Goal: Information Seeking & Learning: Check status

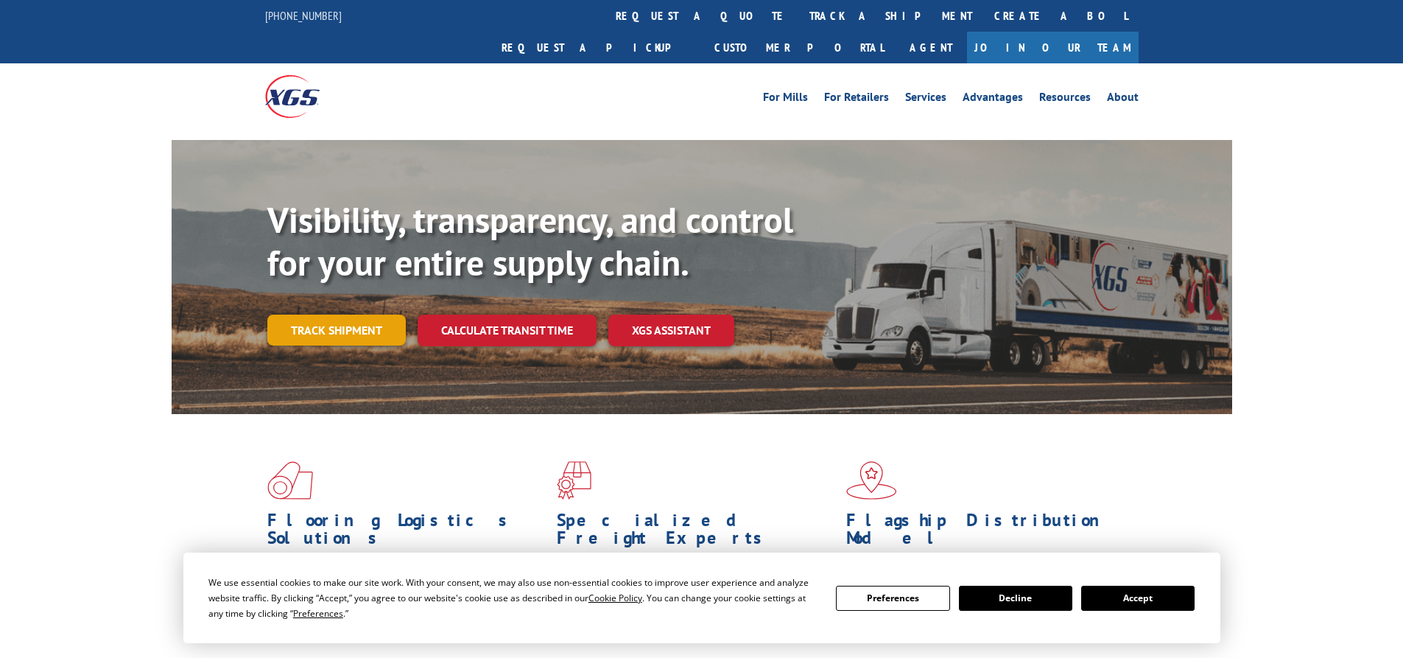
click at [346, 314] on link "Track shipment" at bounding box center [336, 329] width 138 height 31
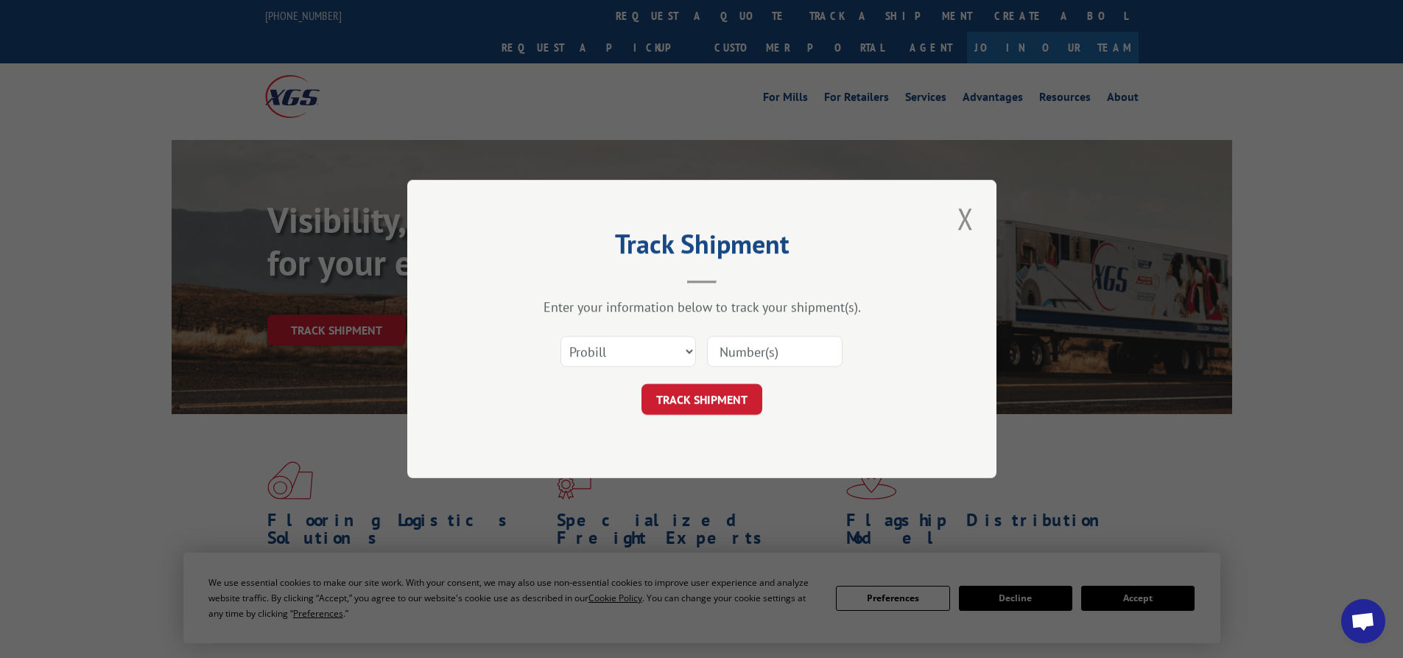
click at [748, 350] on input at bounding box center [775, 351] width 136 height 31
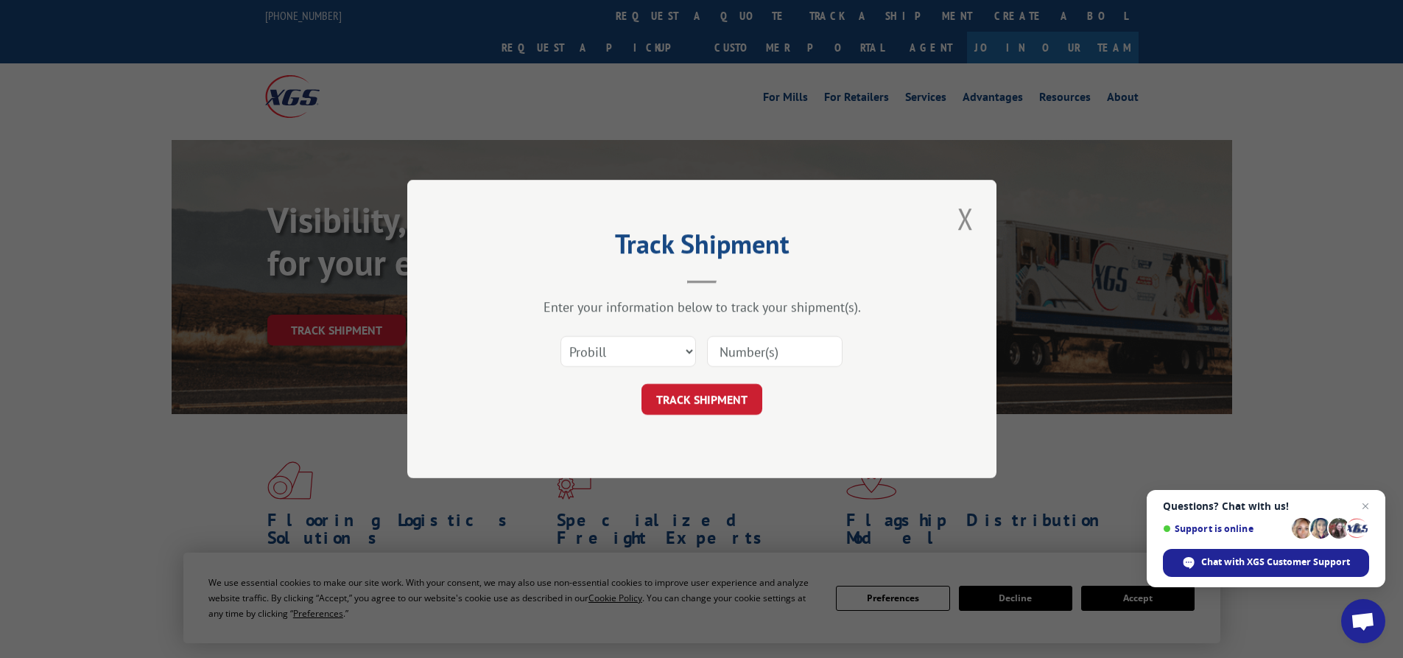
paste input "16780787"
type input "16780787"
click at [721, 405] on button "TRACK SHIPMENT" at bounding box center [701, 399] width 121 height 31
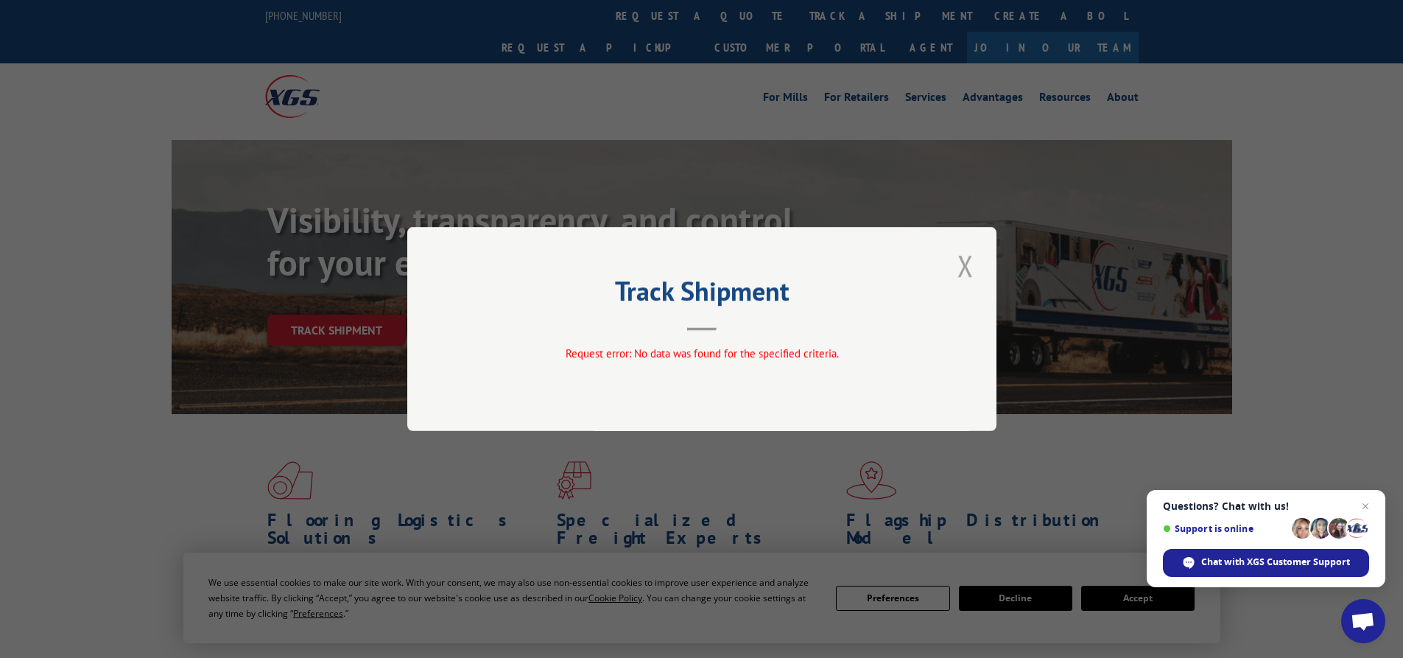
click at [971, 276] on button "Close modal" at bounding box center [965, 265] width 25 height 41
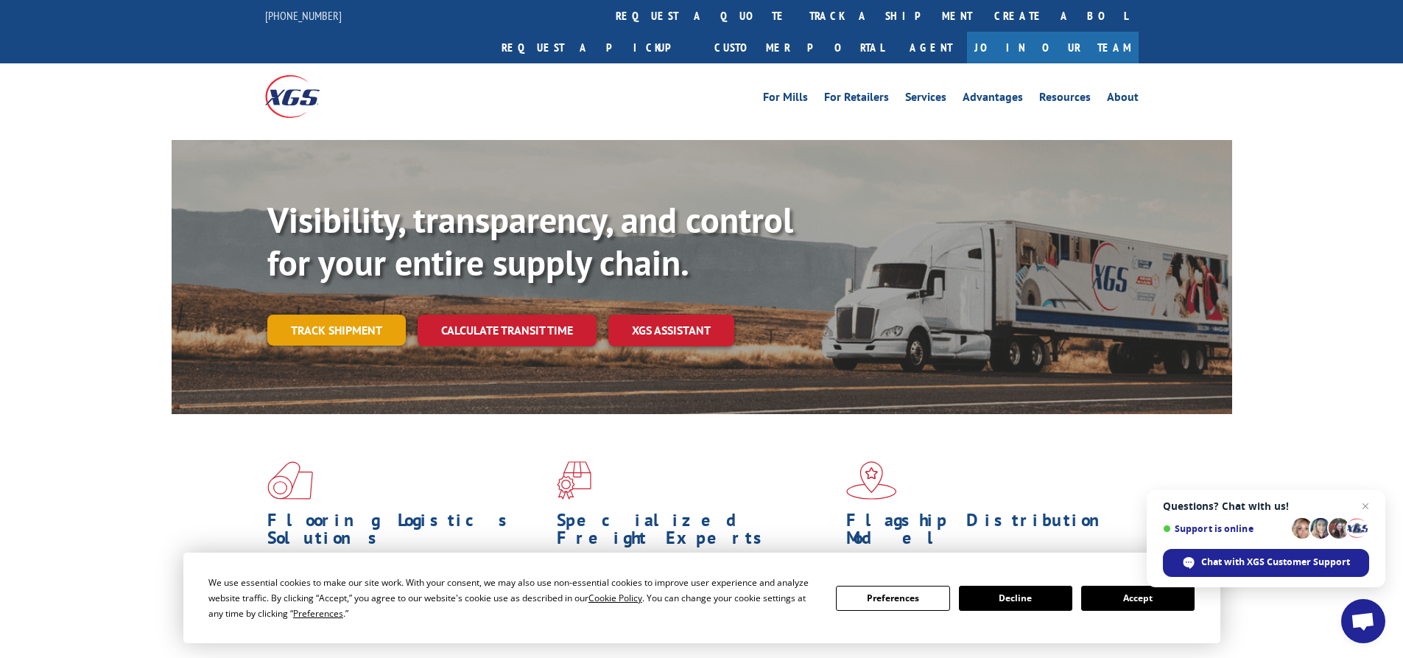
click at [365, 314] on link "Track shipment" at bounding box center [336, 329] width 138 height 31
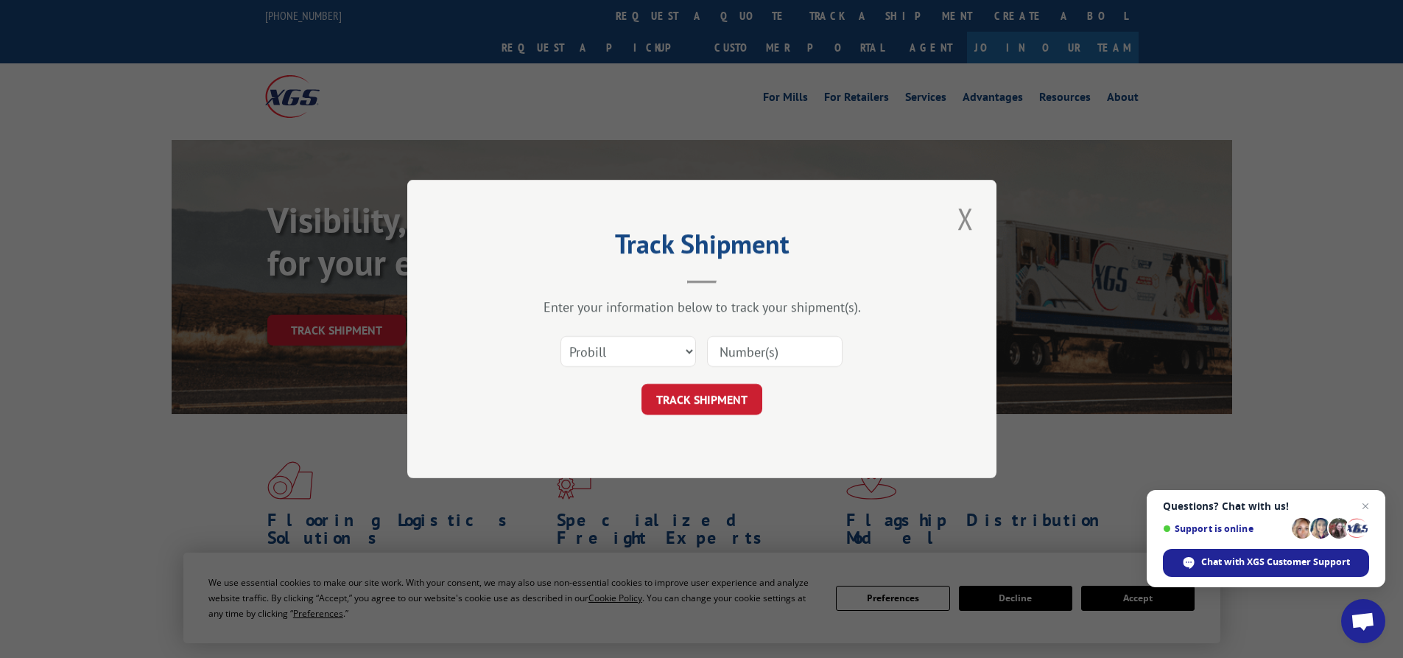
click at [731, 354] on input at bounding box center [775, 351] width 136 height 31
paste input "16780787"
type input "16780787"
click at [700, 392] on button "TRACK SHIPMENT" at bounding box center [701, 399] width 121 height 31
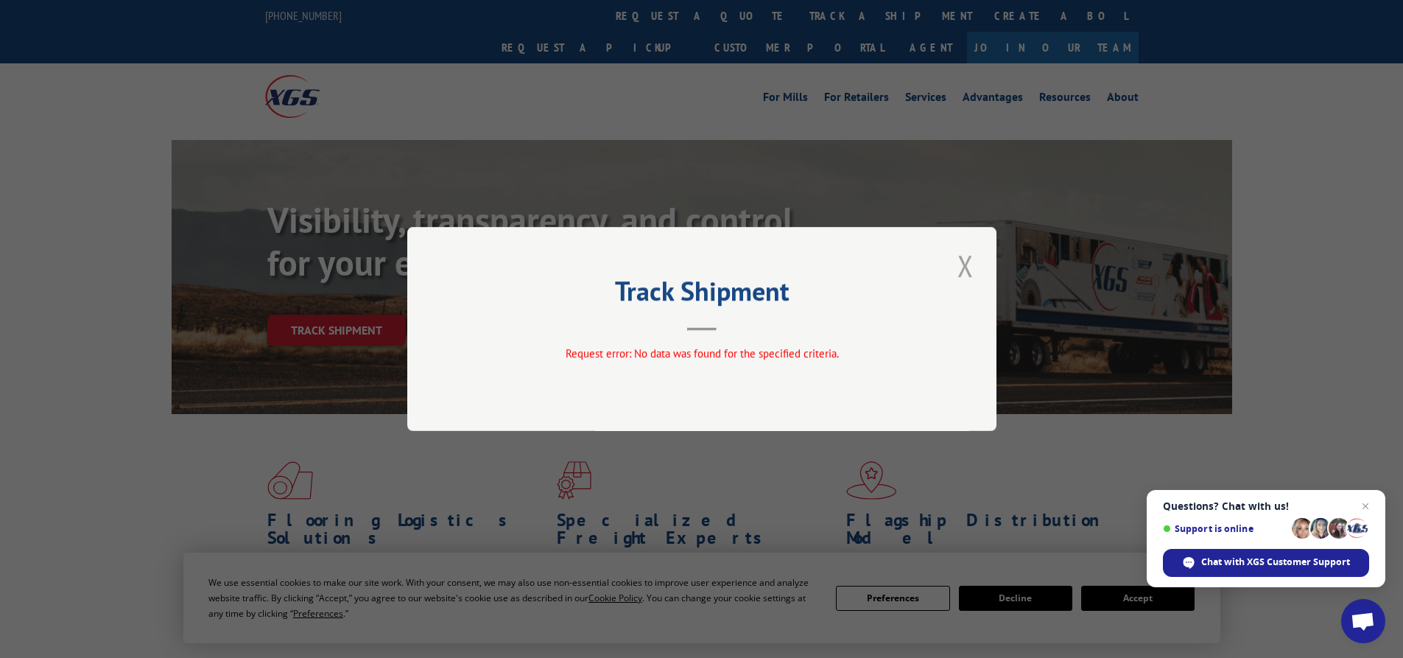
click at [969, 264] on button "Close modal" at bounding box center [965, 265] width 25 height 41
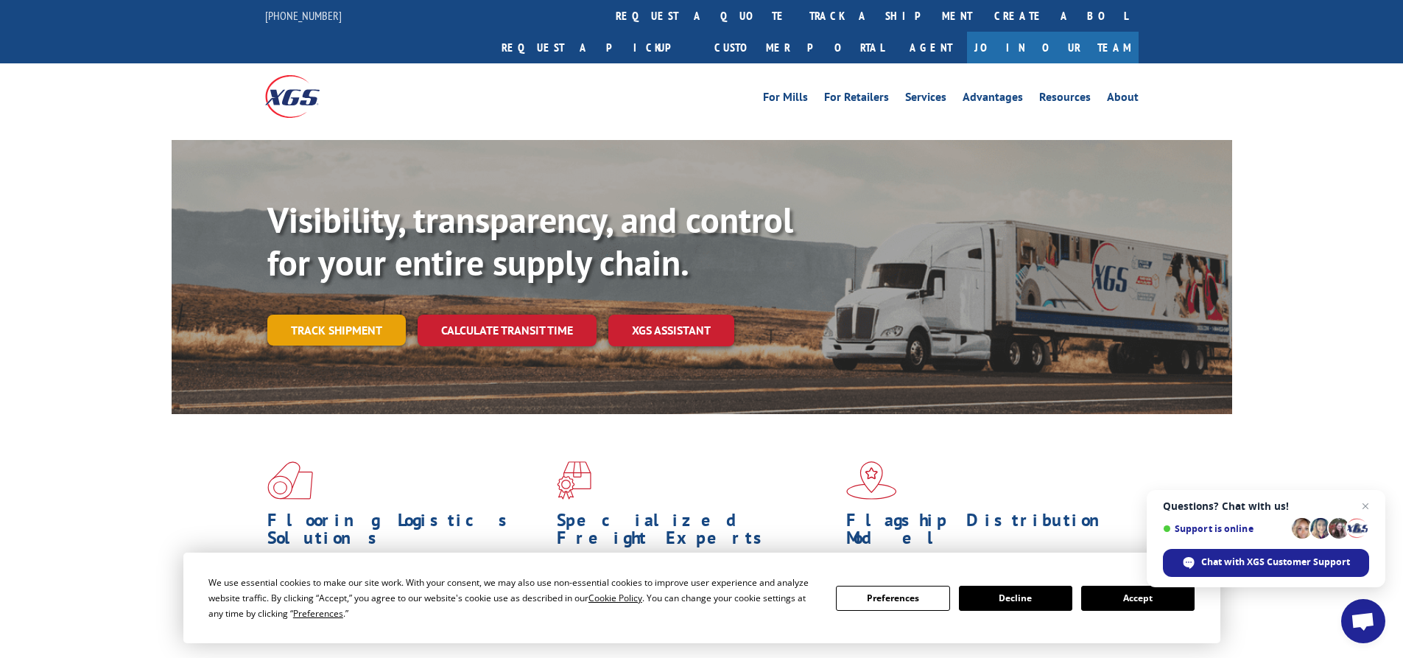
click at [369, 314] on link "Track shipment" at bounding box center [336, 329] width 138 height 31
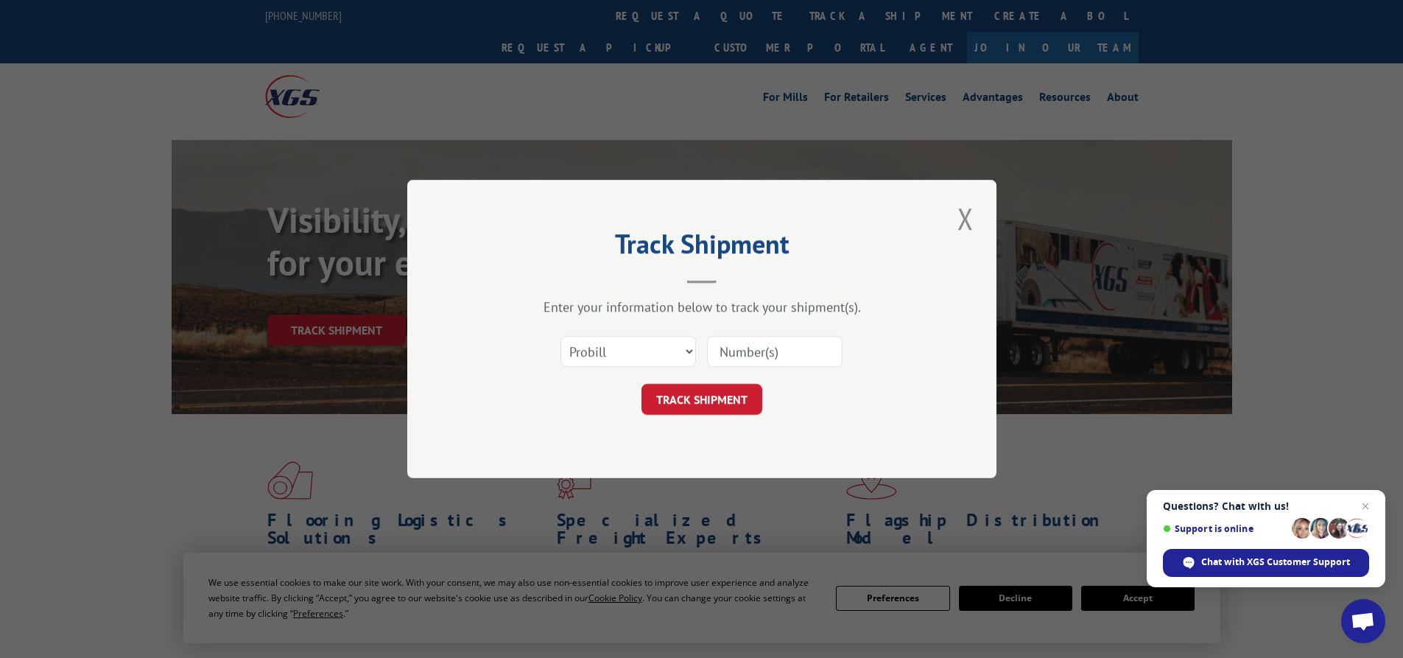
click at [778, 342] on input at bounding box center [775, 351] width 136 height 31
paste input "16780793"
type input "16780793"
click at [658, 401] on button "TRACK SHIPMENT" at bounding box center [701, 399] width 121 height 31
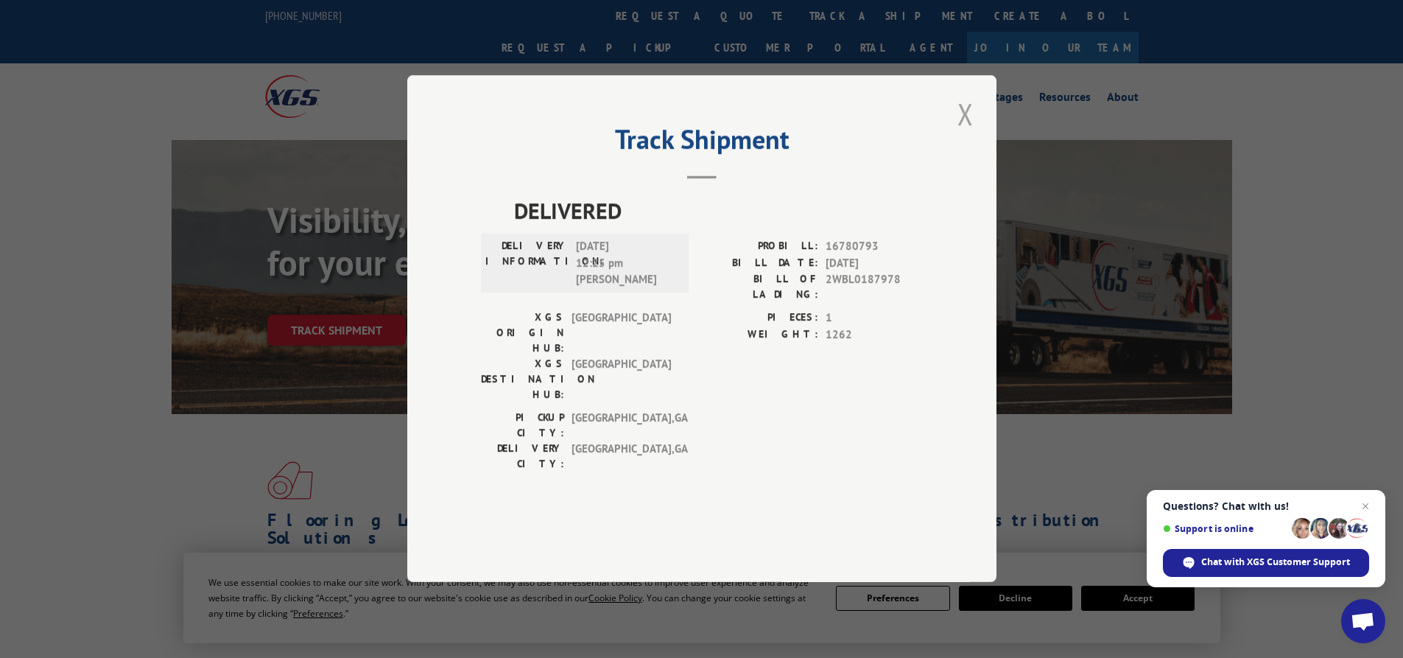
click at [971, 134] on button "Close modal" at bounding box center [965, 114] width 25 height 41
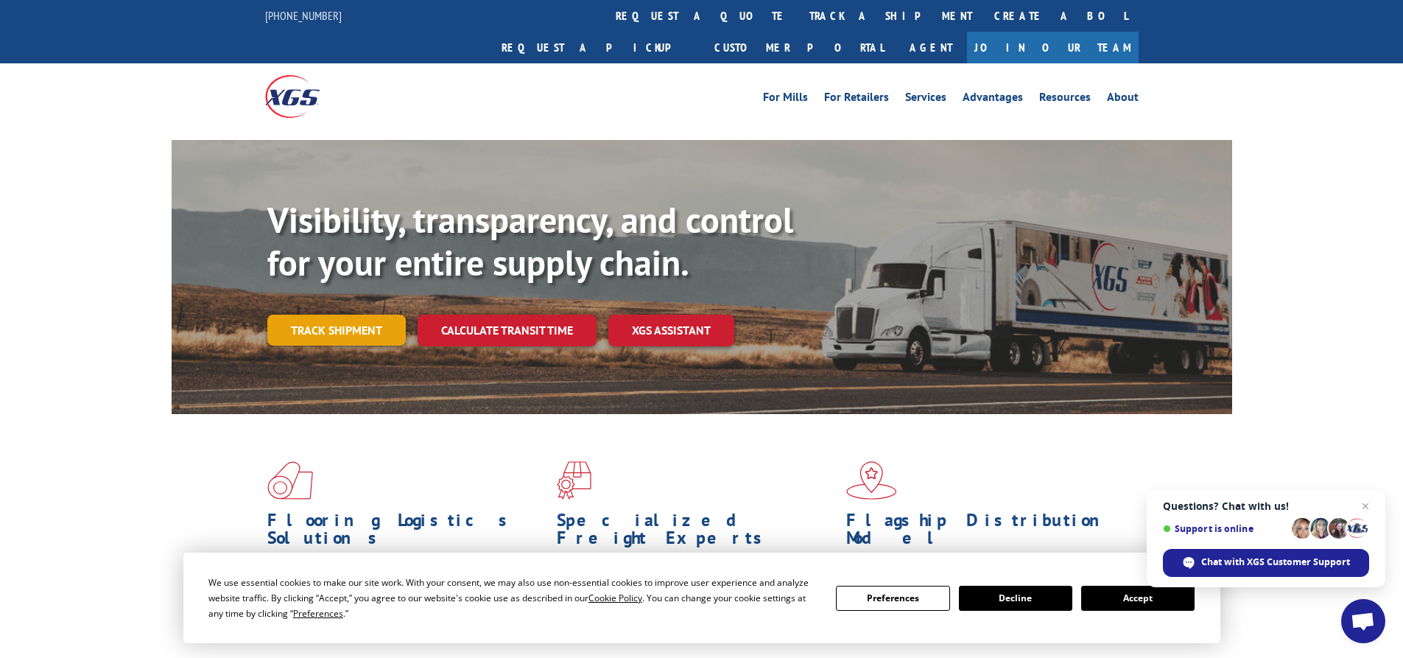
click at [294, 314] on link "Track shipment" at bounding box center [336, 329] width 138 height 31
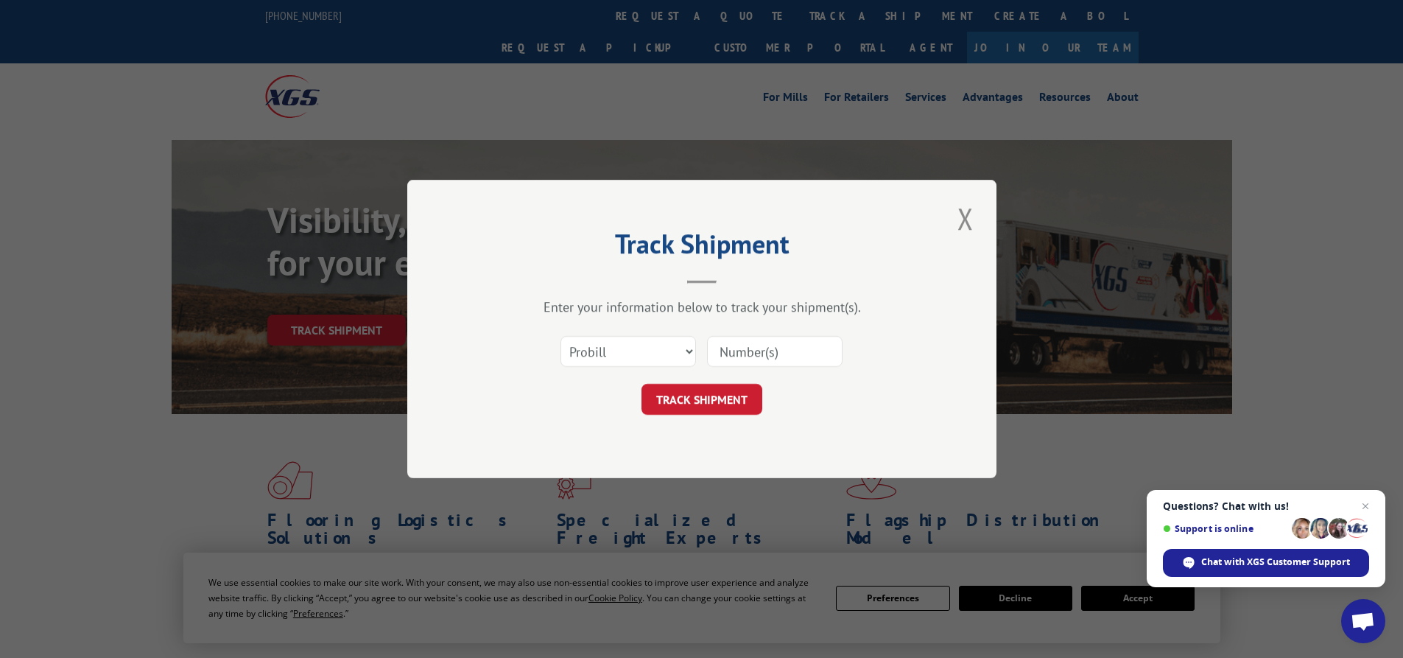
click at [723, 350] on input at bounding box center [775, 351] width 136 height 31
paste input "14798237"
type input "14798237"
click at [729, 406] on button "TRACK SHIPMENT" at bounding box center [701, 399] width 121 height 31
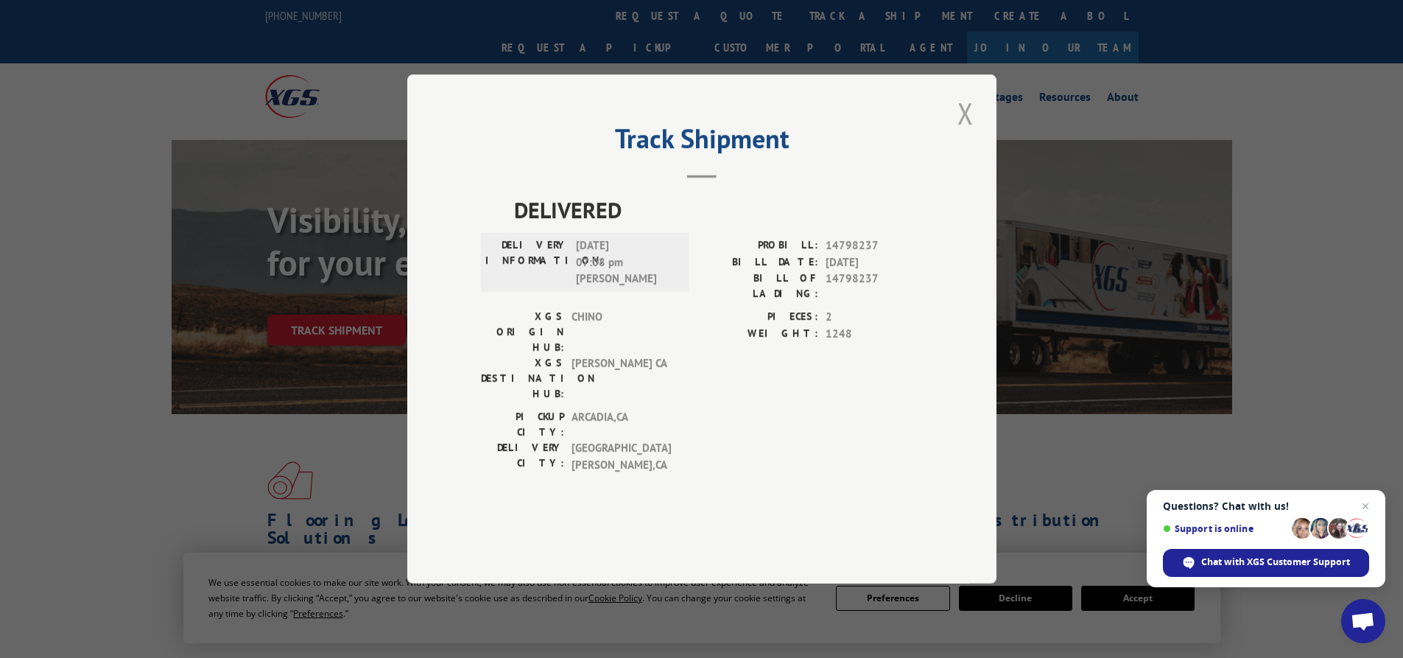
click at [964, 133] on button "Close modal" at bounding box center [965, 113] width 25 height 41
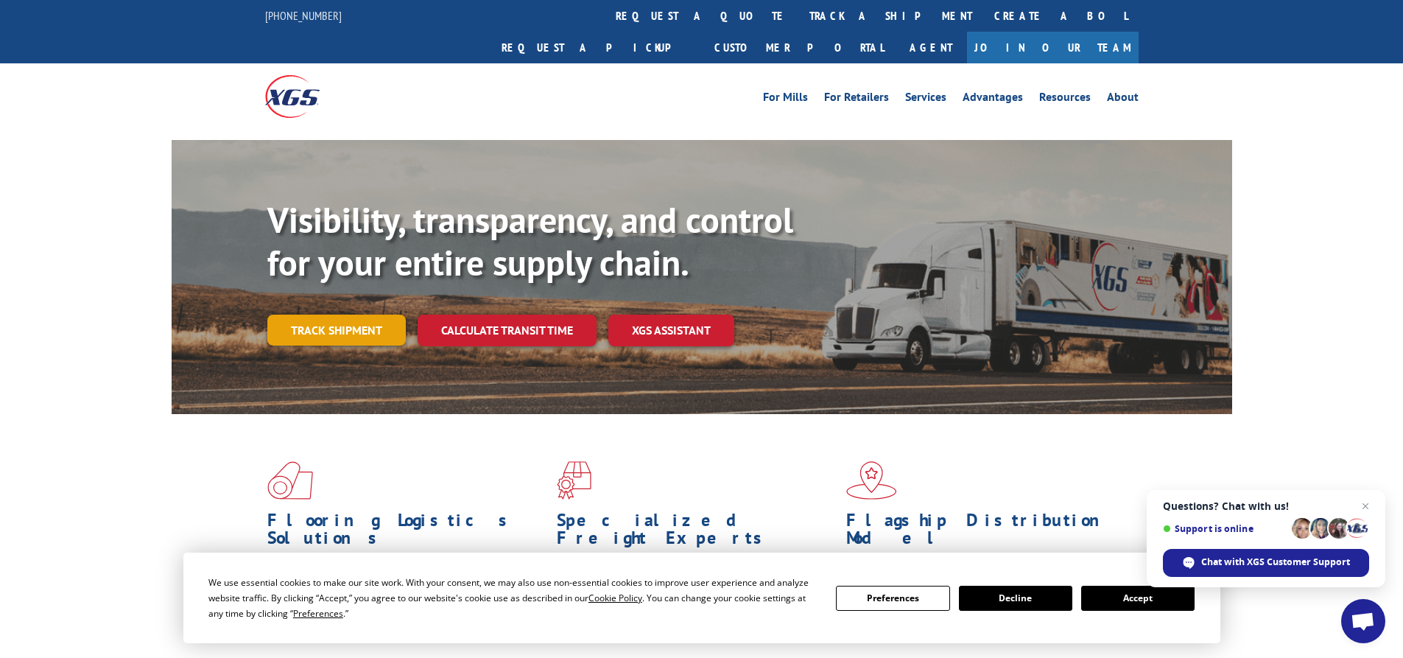
drag, startPoint x: 328, startPoint y: 278, endPoint x: 329, endPoint y: 303, distance: 25.1
click at [330, 279] on div "Visibility, transparency, and control for your entire supply chain. Track shipm…" at bounding box center [749, 301] width 965 height 205
click at [327, 314] on link "Track shipment" at bounding box center [336, 329] width 138 height 31
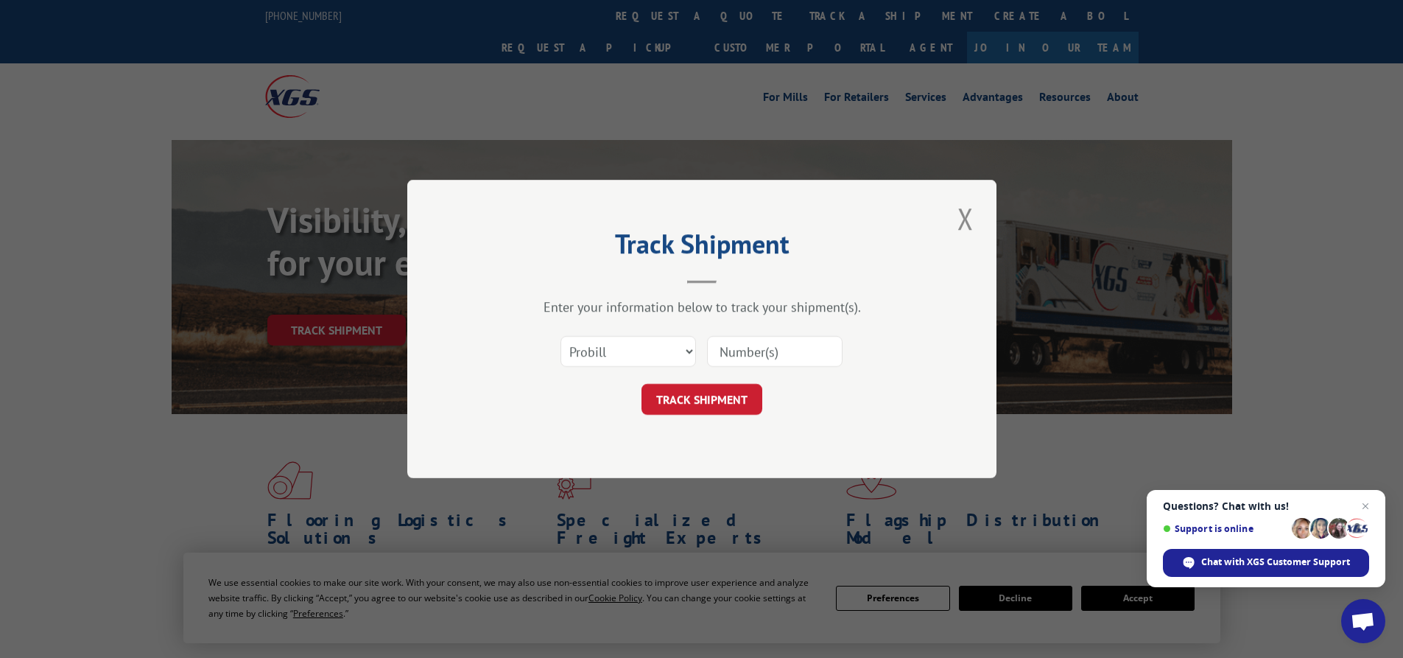
click at [817, 351] on input at bounding box center [775, 351] width 136 height 31
paste input "16566630"
type input "16566630"
click at [744, 400] on button "TRACK SHIPMENT" at bounding box center [701, 399] width 121 height 31
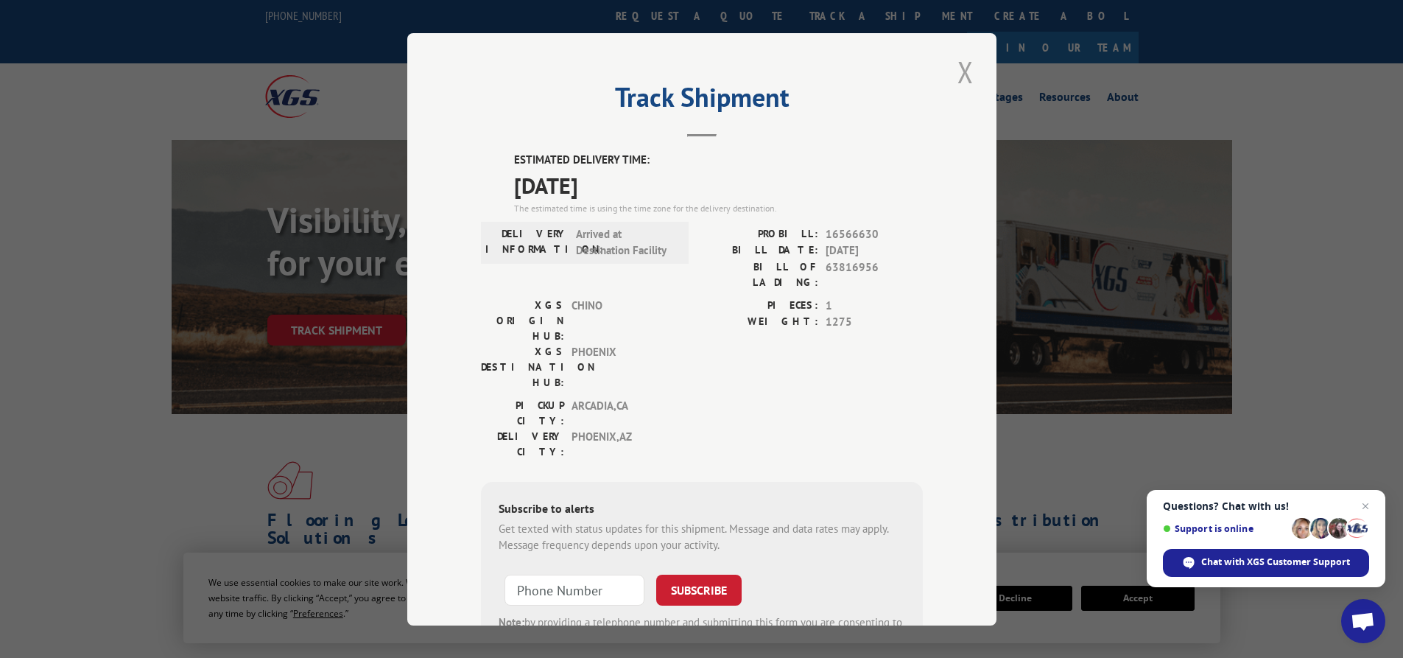
click at [969, 72] on button "Close modal" at bounding box center [965, 72] width 25 height 41
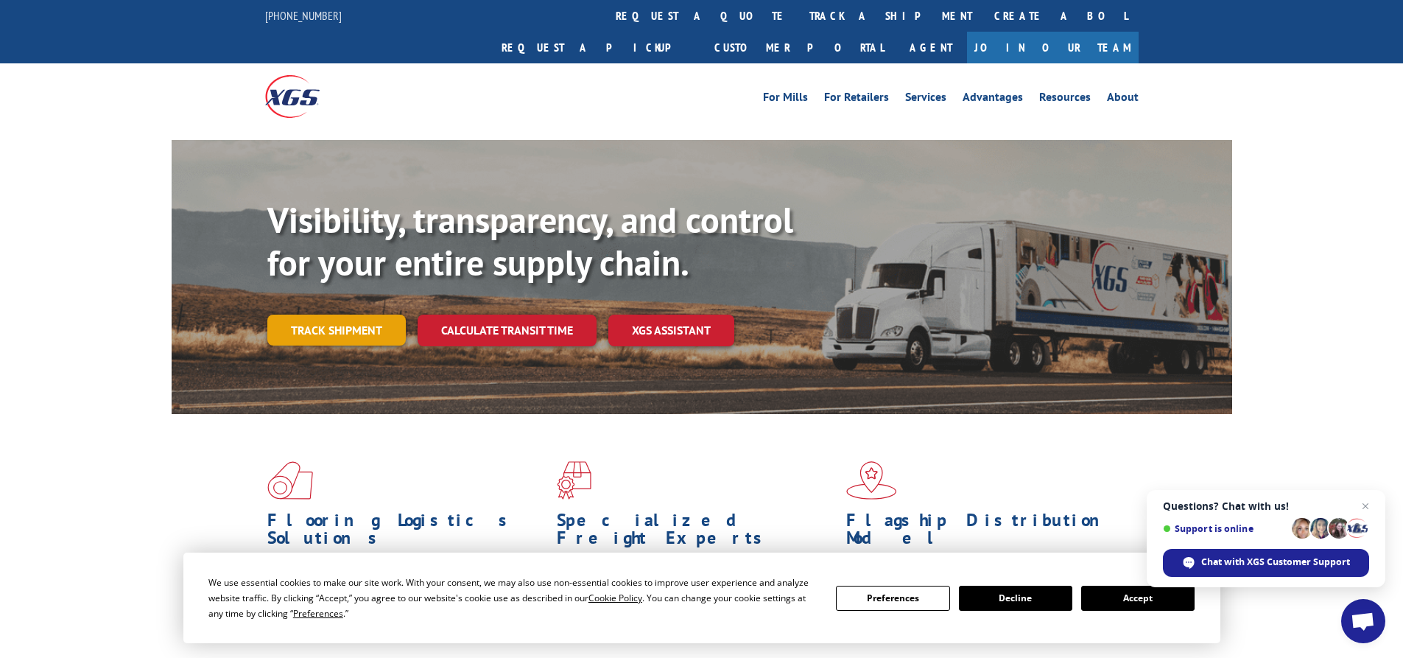
click at [307, 314] on link "Track shipment" at bounding box center [336, 329] width 138 height 31
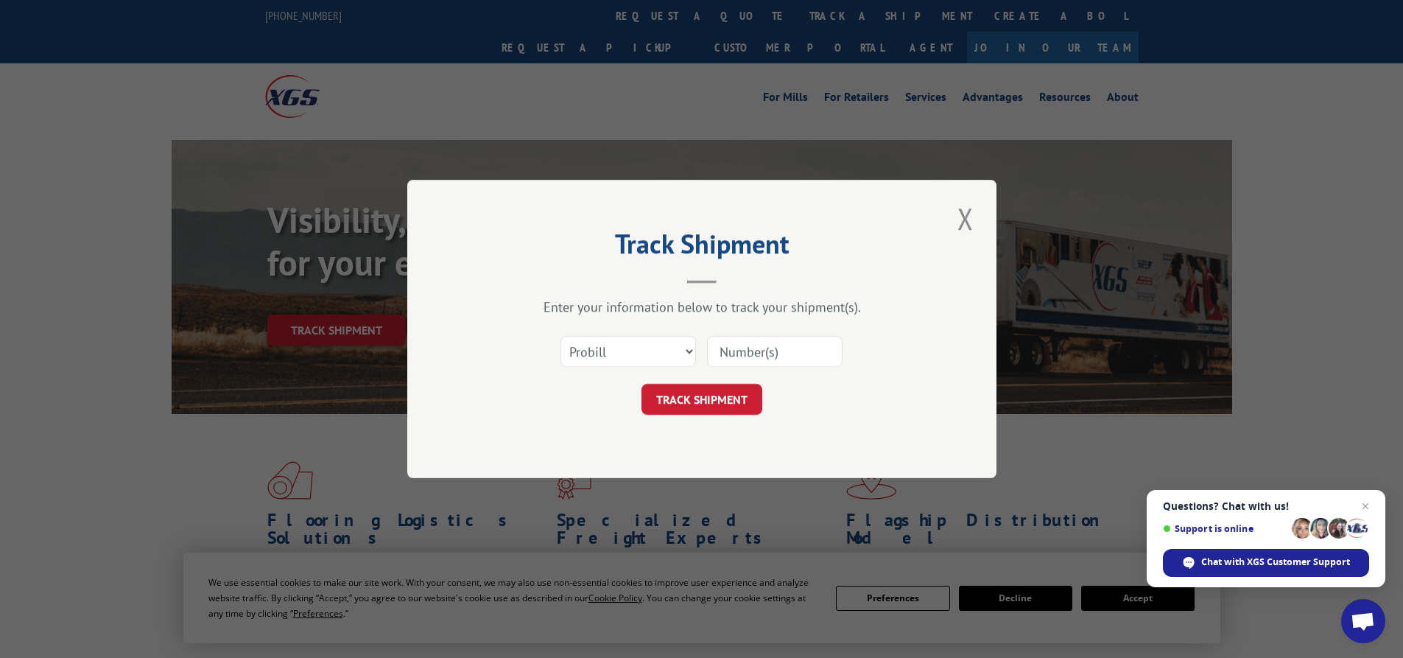
click at [754, 354] on input at bounding box center [775, 351] width 136 height 31
paste input "17409457"
type input "17409457"
click at [686, 412] on button "TRACK SHIPMENT" at bounding box center [701, 399] width 121 height 31
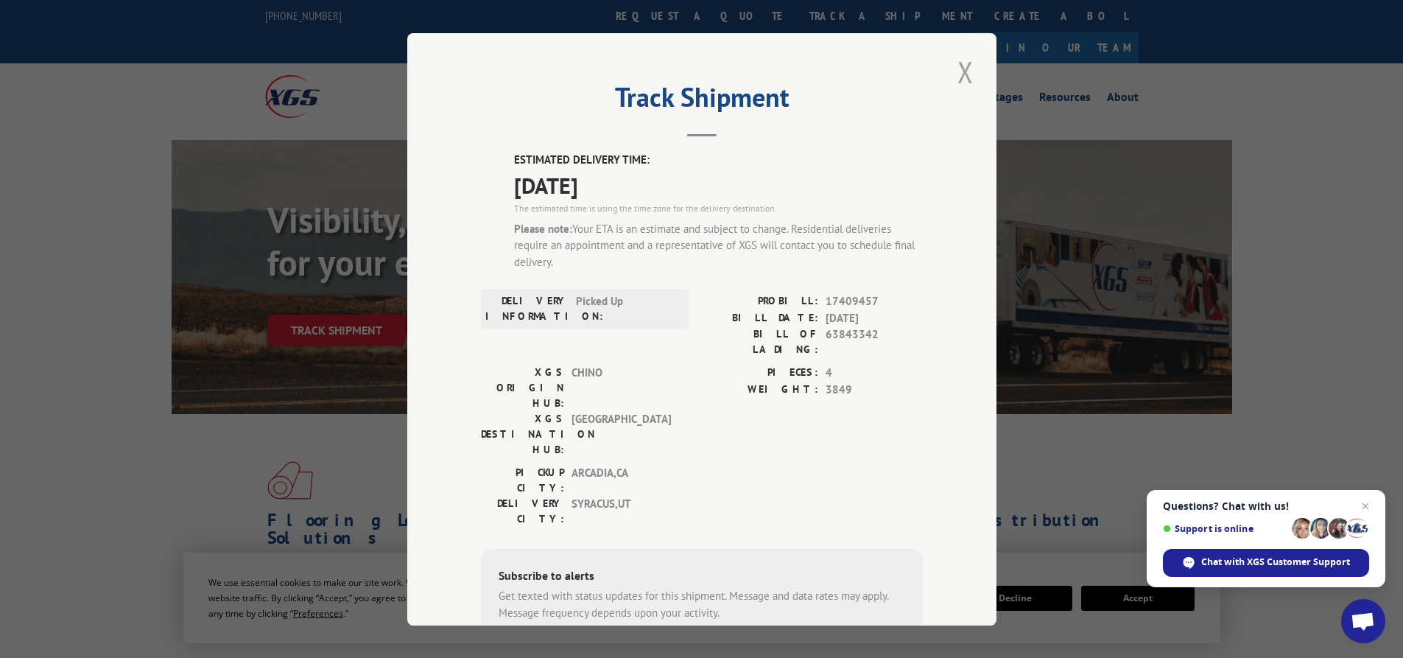
drag, startPoint x: 955, startPoint y: 74, endPoint x: 651, endPoint y: 153, distance: 314.4
click at [954, 74] on button "Close modal" at bounding box center [965, 72] width 25 height 41
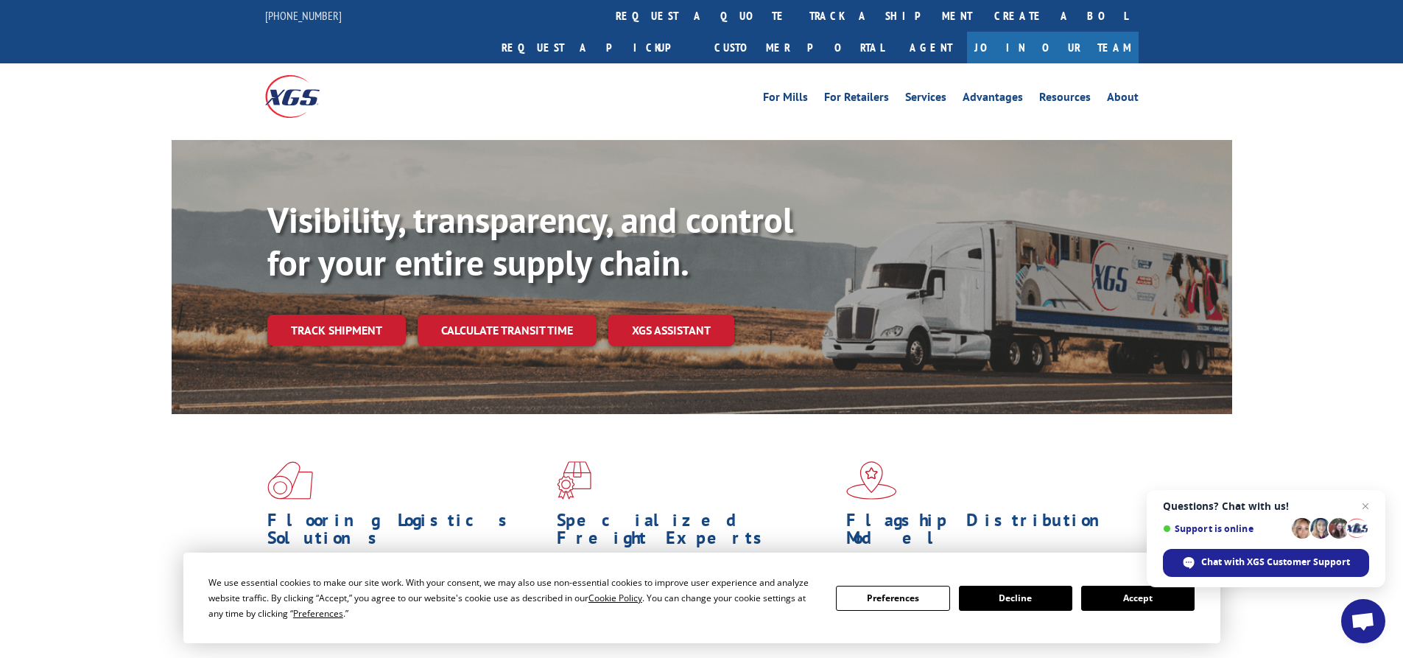
drag, startPoint x: 343, startPoint y: 276, endPoint x: 343, endPoint y: 289, distance: 13.3
click at [343, 280] on div "Visibility, transparency, and control for your entire supply chain. Track shipm…" at bounding box center [749, 301] width 965 height 205
click at [344, 314] on link "Track shipment" at bounding box center [336, 329] width 138 height 31
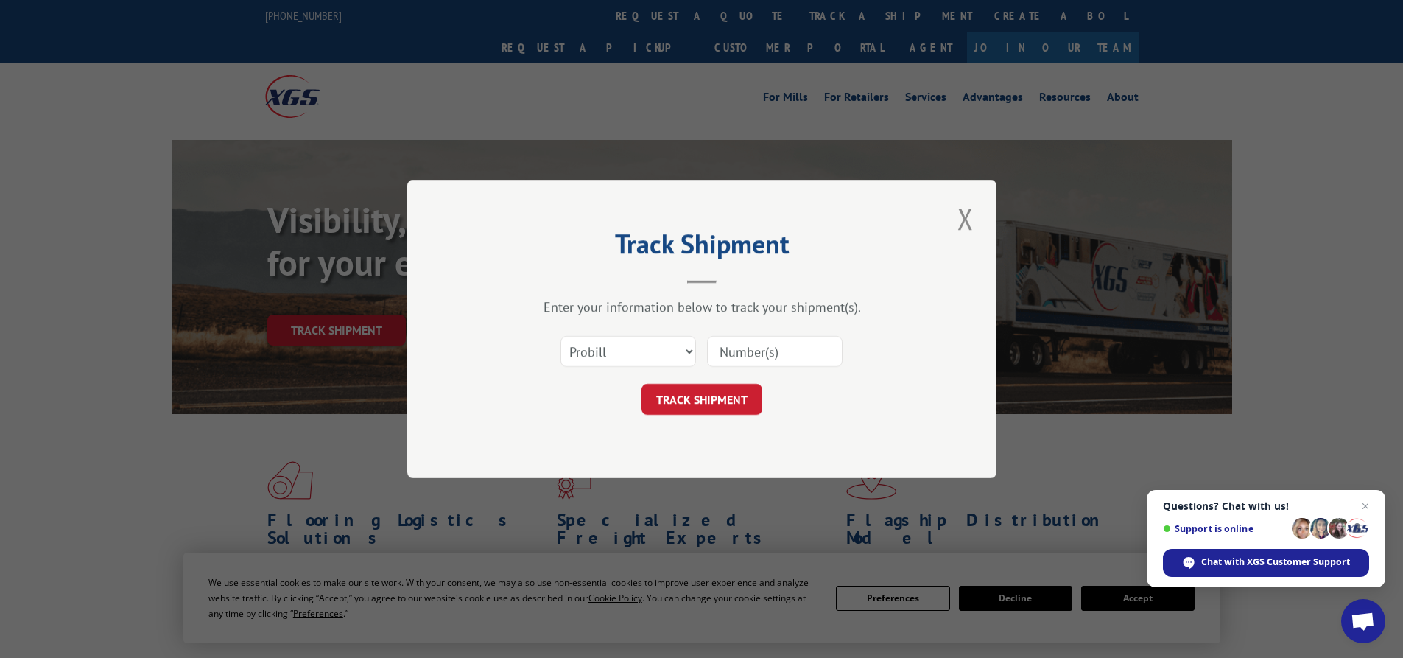
click at [748, 361] on input at bounding box center [775, 351] width 136 height 31
paste input "17409456"
type input "17409456"
click at [720, 406] on button "TRACK SHIPMENT" at bounding box center [701, 399] width 121 height 31
